Goal: Task Accomplishment & Management: Use online tool/utility

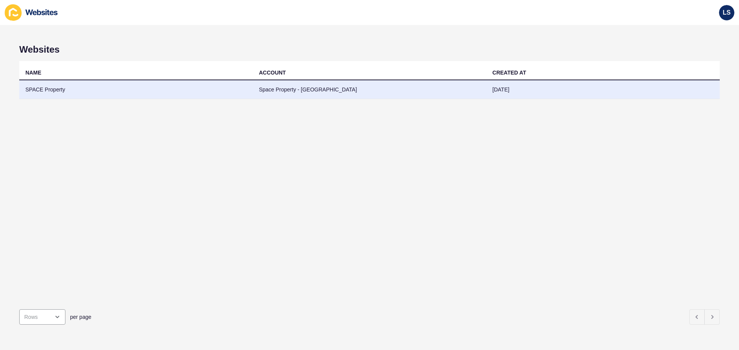
click at [83, 92] on td "SPACE Property" at bounding box center [136, 89] width 234 height 19
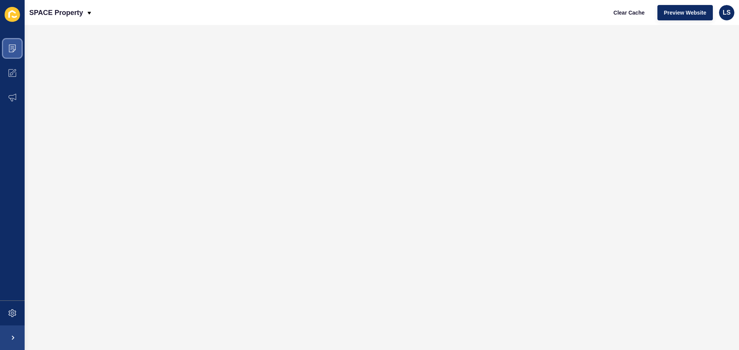
click at [15, 50] on icon at bounding box center [12, 49] width 8 height 8
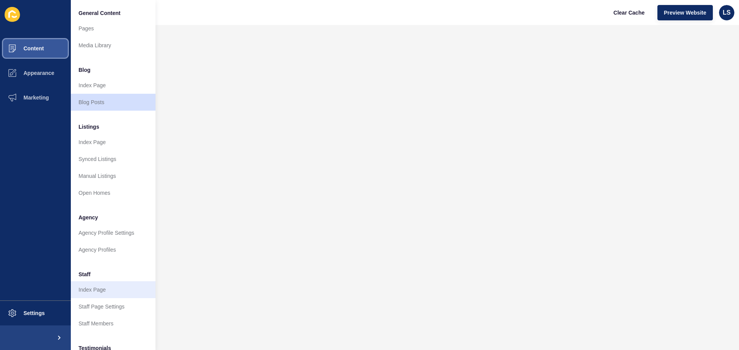
scroll to position [106, 0]
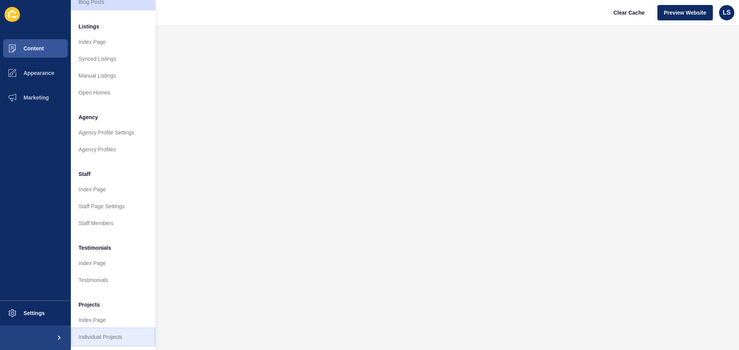
click at [112, 329] on link "Individual Projects" at bounding box center [113, 337] width 85 height 17
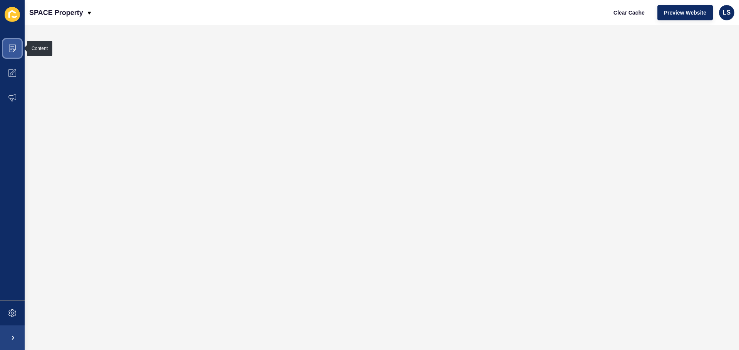
click at [12, 50] on icon at bounding box center [12, 49] width 8 height 8
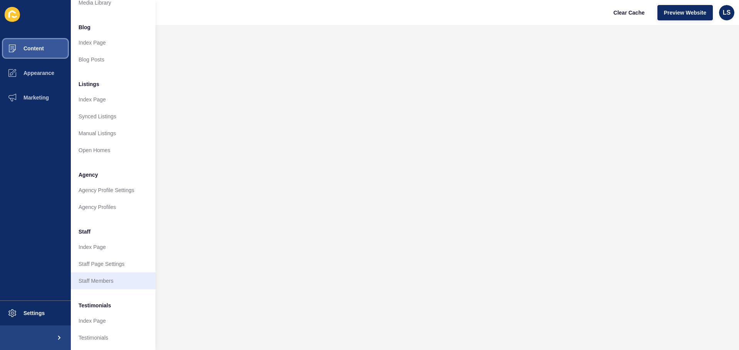
scroll to position [106, 0]
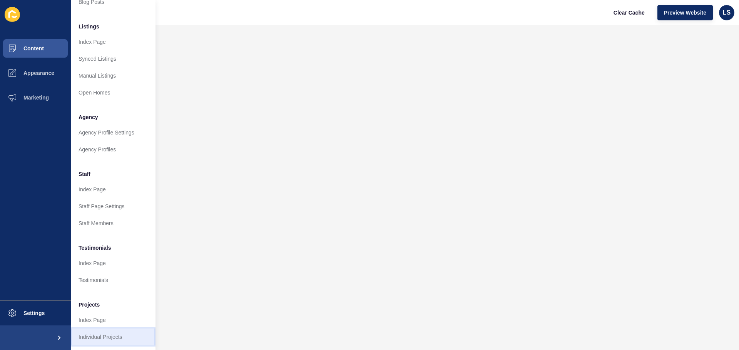
click at [97, 332] on link "Individual Projects" at bounding box center [113, 337] width 85 height 17
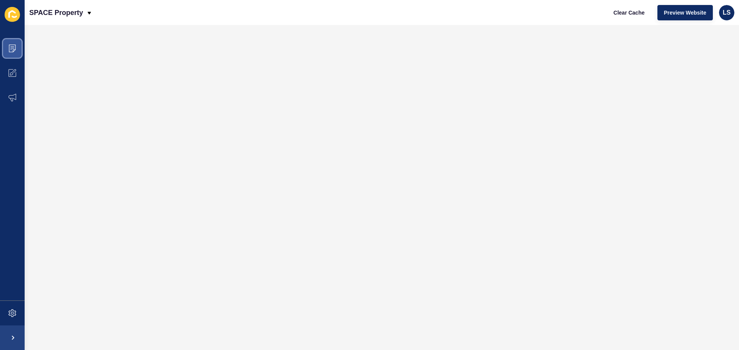
click at [17, 47] on span at bounding box center [12, 48] width 25 height 25
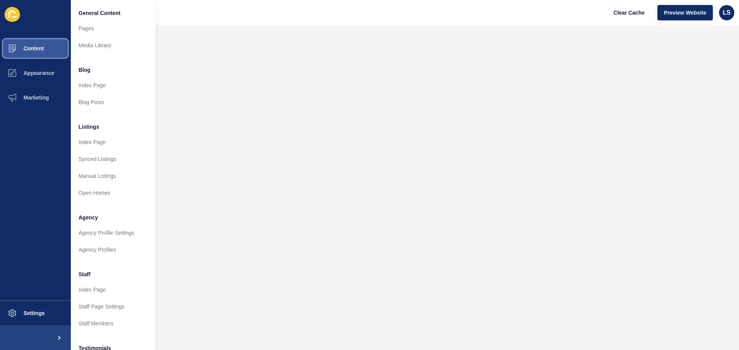
scroll to position [106, 0]
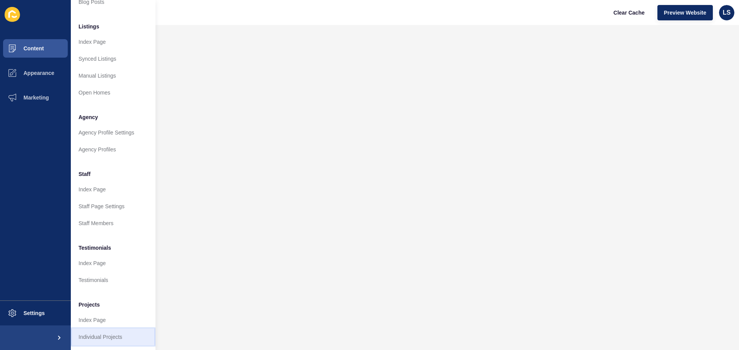
click at [105, 330] on link "Individual Projects" at bounding box center [113, 337] width 85 height 17
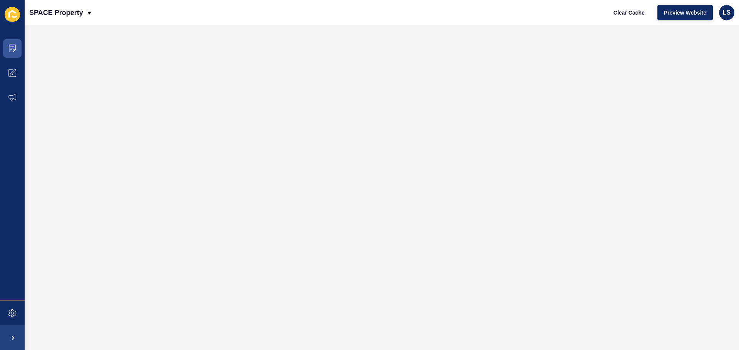
scroll to position [0, 0]
click at [16, 50] on span at bounding box center [12, 48] width 25 height 25
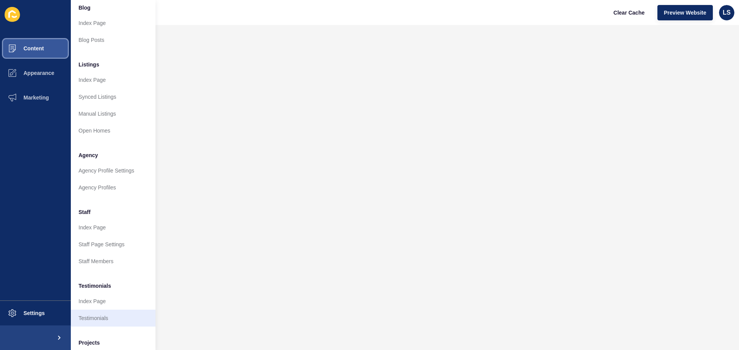
scroll to position [106, 0]
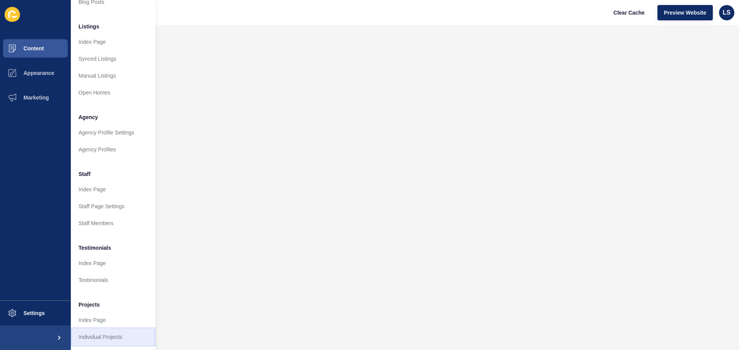
click at [107, 329] on link "Individual Projects" at bounding box center [113, 337] width 85 height 17
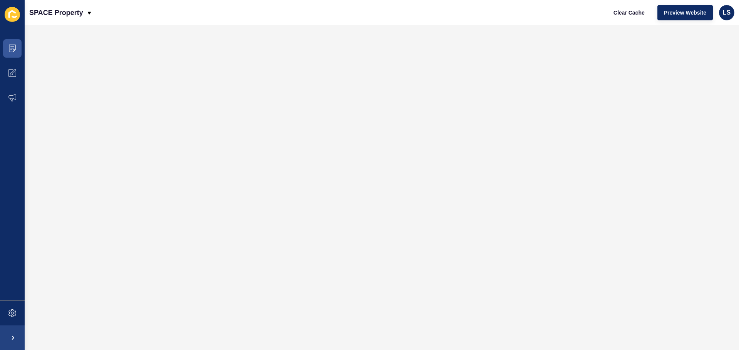
scroll to position [0, 0]
click at [8, 51] on icon at bounding box center [12, 49] width 8 height 8
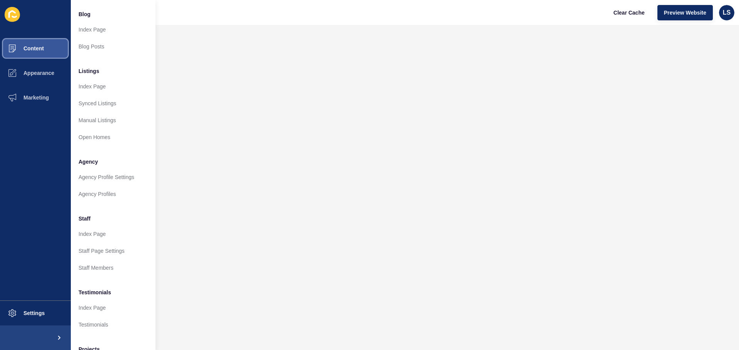
scroll to position [106, 0]
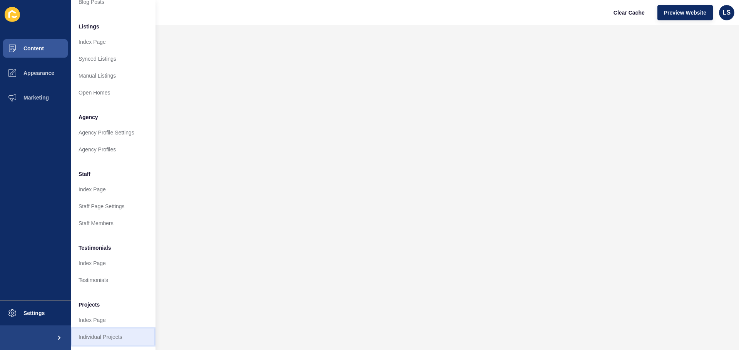
click at [97, 330] on link "Individual Projects" at bounding box center [113, 337] width 85 height 17
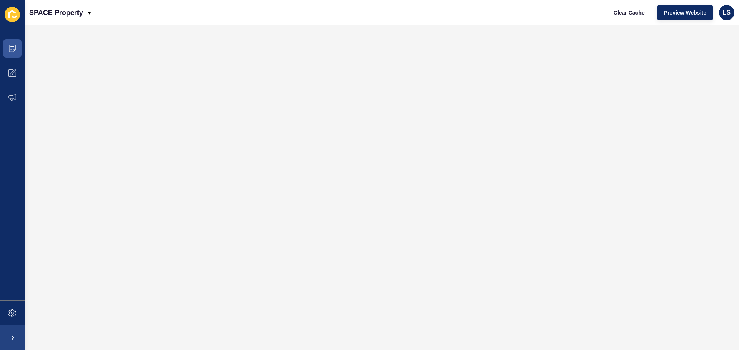
scroll to position [0, 0]
click at [9, 43] on span at bounding box center [12, 48] width 25 height 25
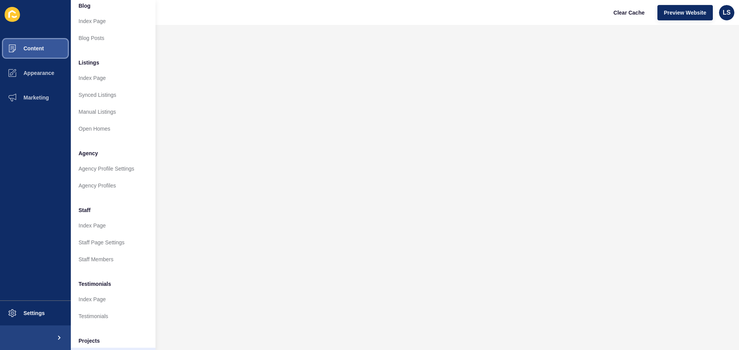
scroll to position [106, 0]
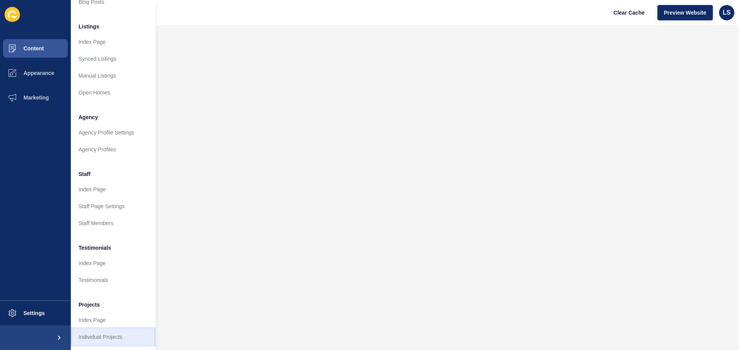
click at [96, 330] on link "Individual Projects" at bounding box center [113, 337] width 85 height 17
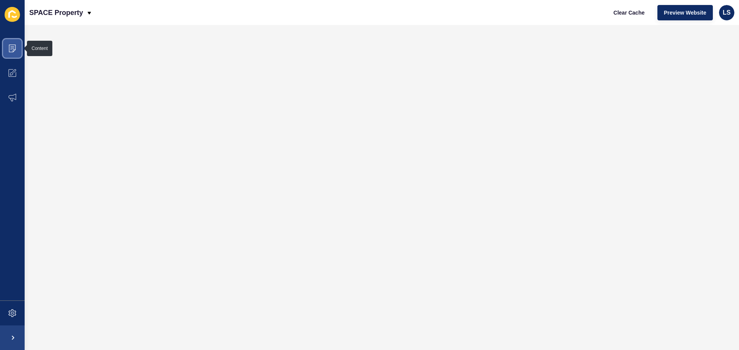
click at [13, 52] on span at bounding box center [12, 48] width 25 height 25
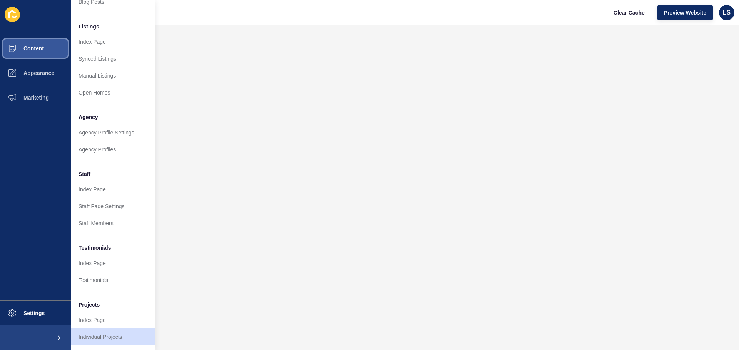
scroll to position [106, 0]
click at [113, 332] on link "Individual Projects" at bounding box center [113, 337] width 85 height 17
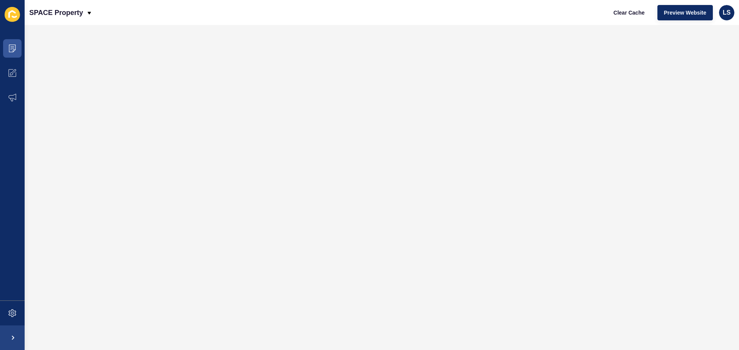
scroll to position [0, 0]
click at [624, 13] on span "Clear Cache" at bounding box center [628, 13] width 31 height 8
